Goal: Navigation & Orientation: Find specific page/section

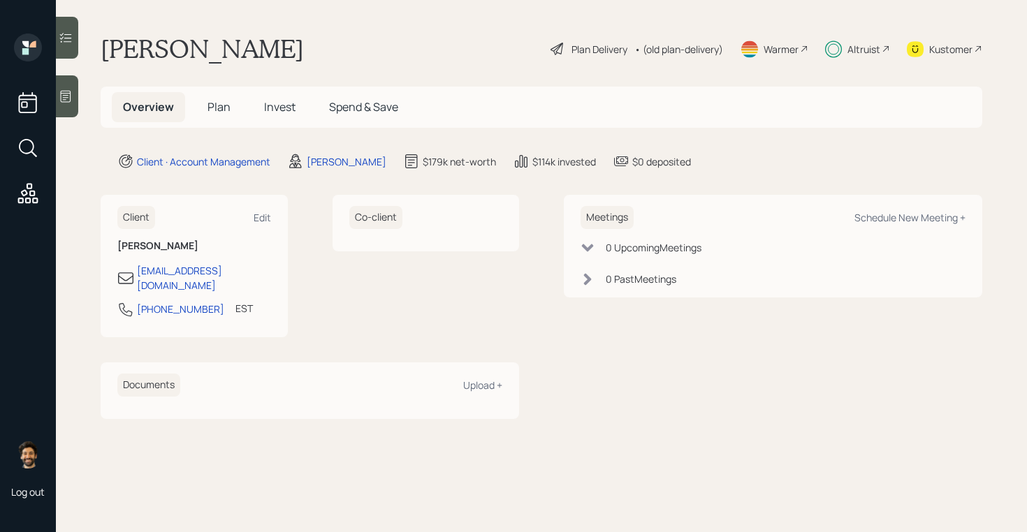
click at [226, 110] on span "Plan" at bounding box center [218, 106] width 23 height 15
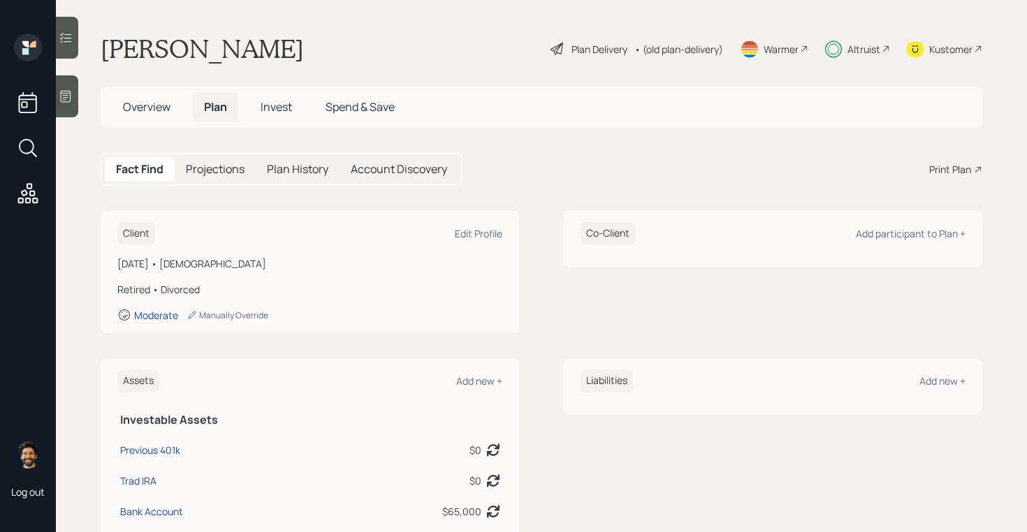
click at [280, 112] on span "Invest" at bounding box center [276, 106] width 31 height 15
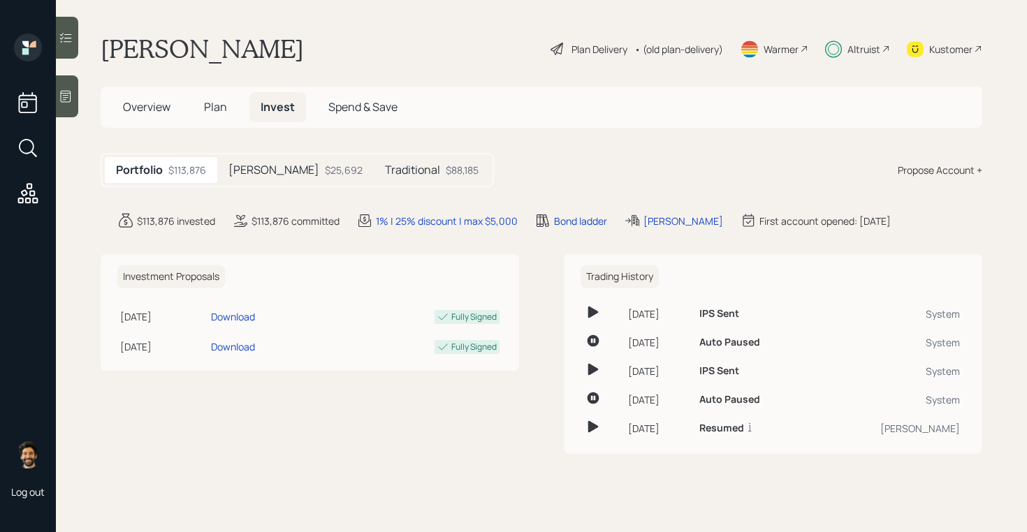
click at [385, 168] on h5 "Traditional" at bounding box center [412, 169] width 55 height 13
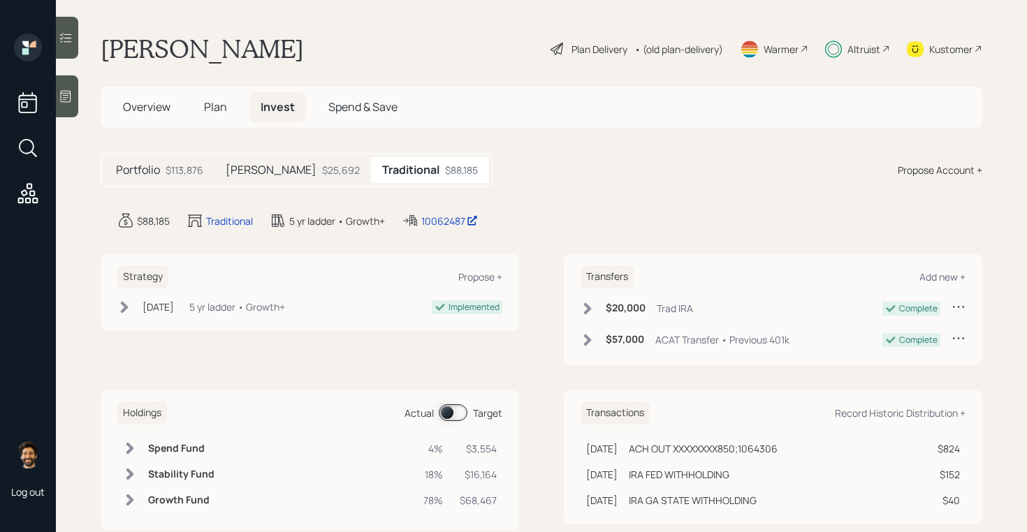
click at [296, 170] on div "[PERSON_NAME] $25,692" at bounding box center [292, 170] width 156 height 26
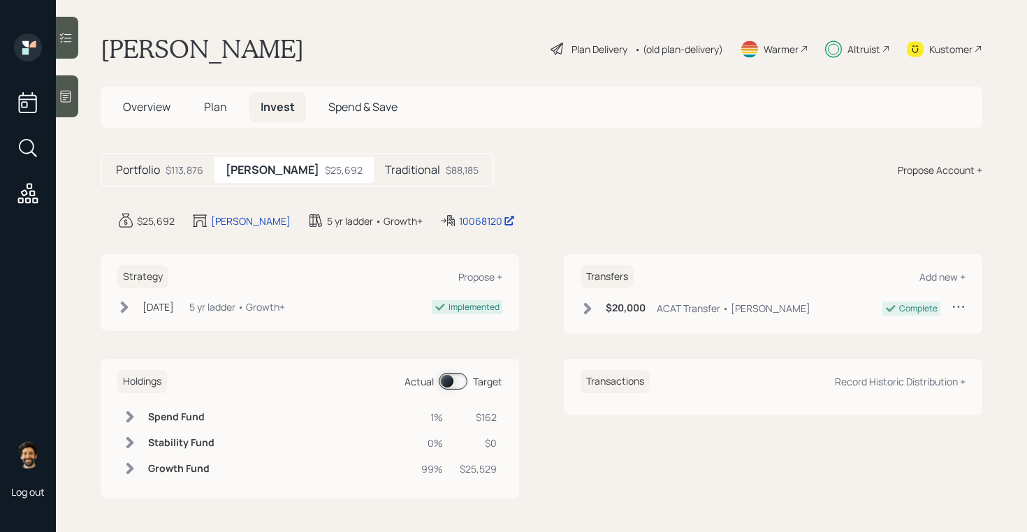
click at [214, 110] on span "Plan" at bounding box center [215, 106] width 23 height 15
